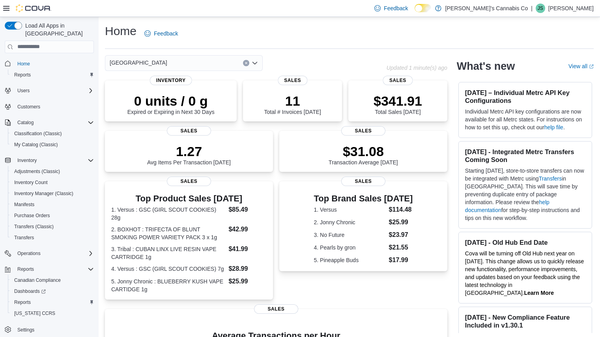
click at [208, 62] on div "Lake Cowichan" at bounding box center [184, 63] width 158 height 16
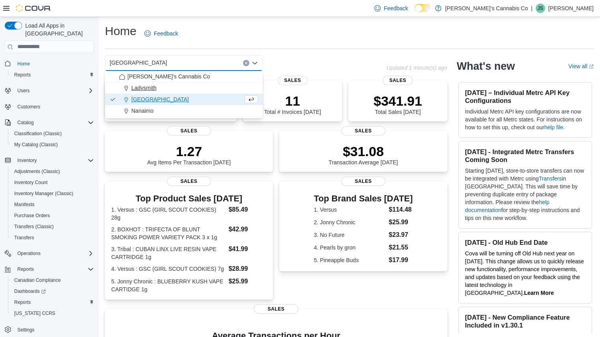
click at [185, 86] on div "Ladysmith" at bounding box center [188, 88] width 139 height 8
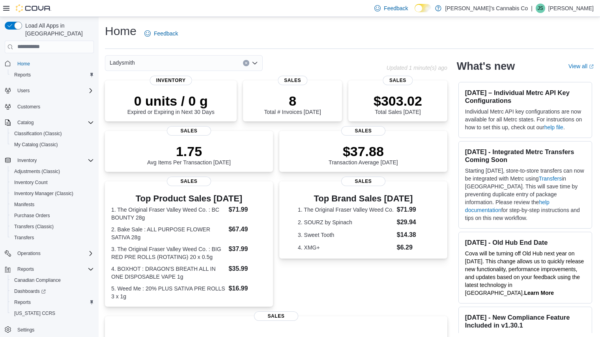
click at [211, 67] on div "Ladysmith" at bounding box center [184, 63] width 158 height 16
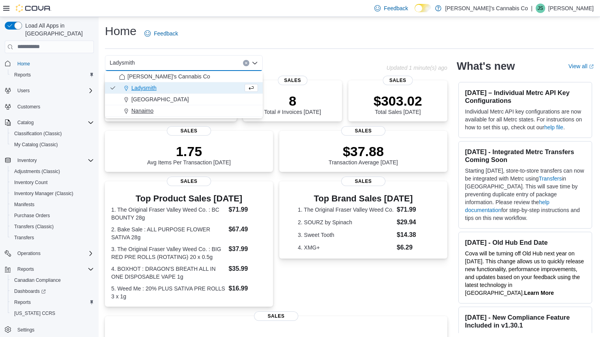
click at [173, 108] on div "Nanaimo" at bounding box center [188, 111] width 139 height 8
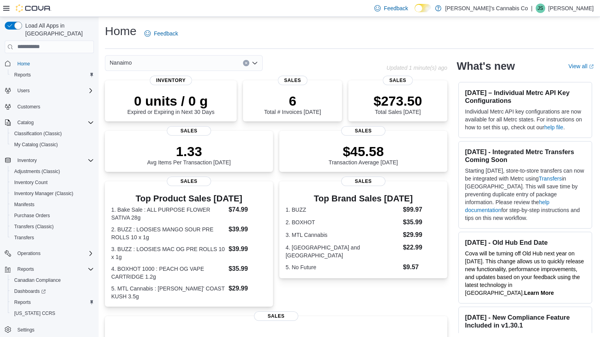
click at [218, 65] on div "Nanaimo" at bounding box center [184, 63] width 158 height 16
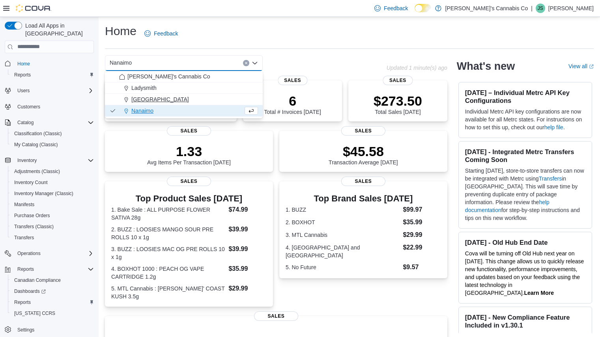
click at [192, 100] on div "Lake Cowichan" at bounding box center [188, 99] width 139 height 8
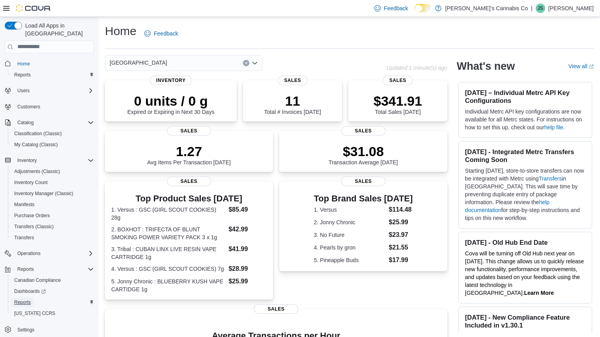
click at [27, 299] on span "Reports" at bounding box center [22, 302] width 17 height 6
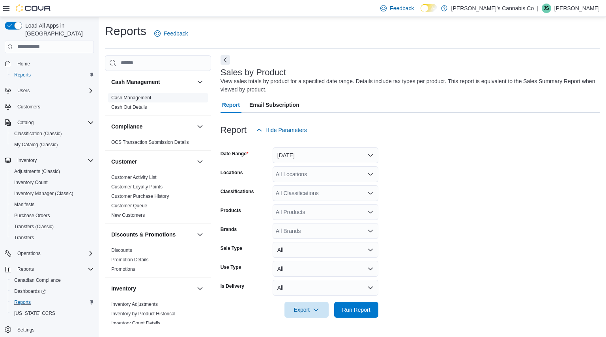
click at [142, 98] on link "Cash Management" at bounding box center [131, 98] width 40 height 6
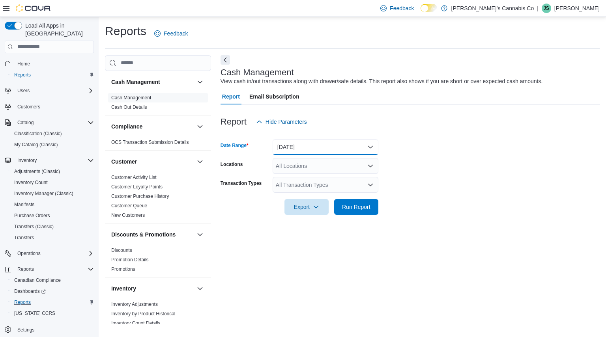
click at [349, 151] on button "Today" at bounding box center [325, 147] width 106 height 16
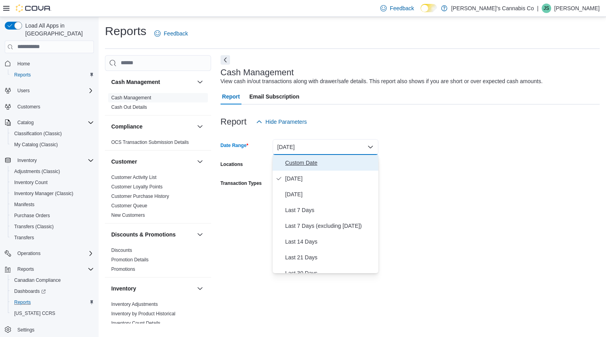
click at [313, 162] on span "Custom Date" at bounding box center [330, 162] width 90 height 9
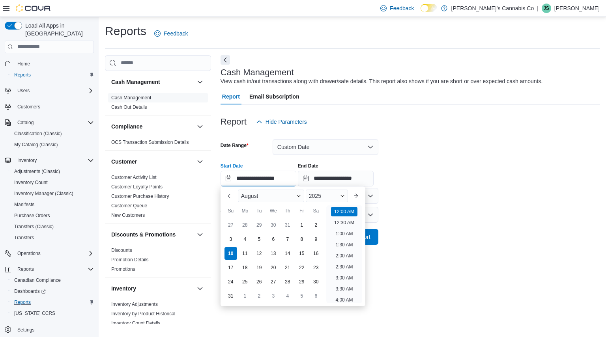
click at [228, 175] on input "**********" at bounding box center [258, 179] width 76 height 16
